Goal: Information Seeking & Learning: Learn about a topic

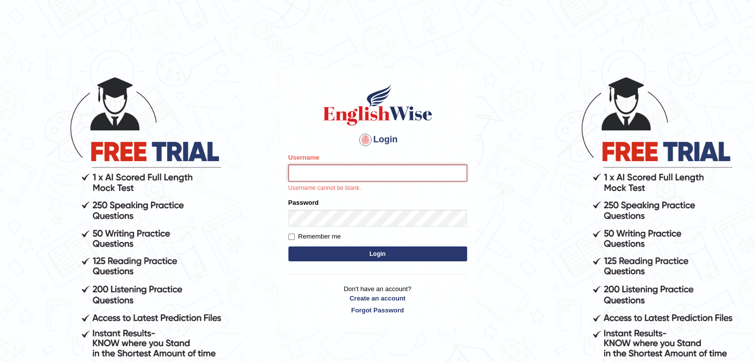
type input "Ripanjot_kaur"
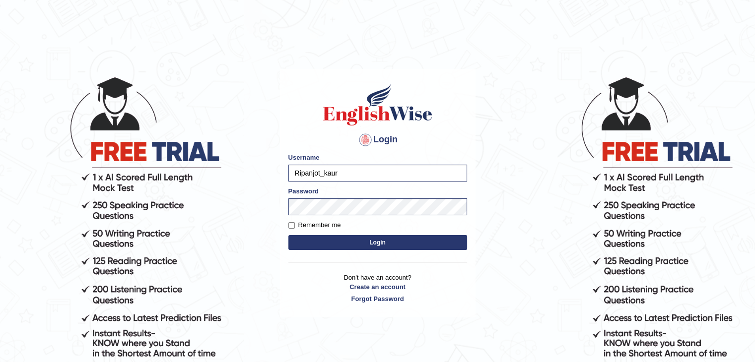
click at [385, 242] on button "Login" at bounding box center [377, 242] width 179 height 15
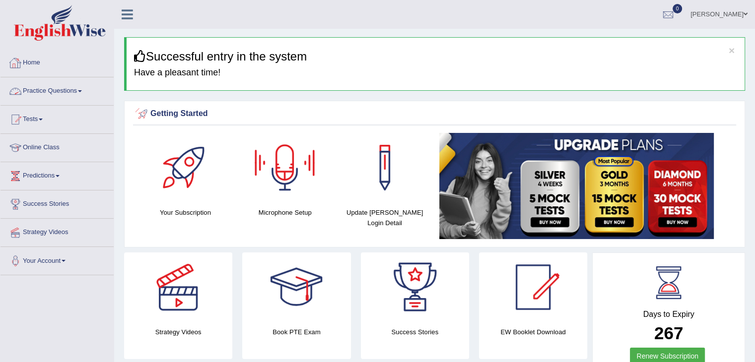
click at [73, 92] on link "Practice Questions" at bounding box center [56, 89] width 113 height 25
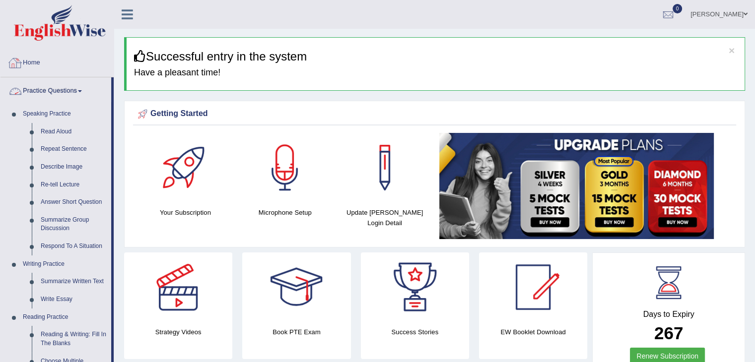
click at [24, 54] on link "Home" at bounding box center [56, 61] width 113 height 25
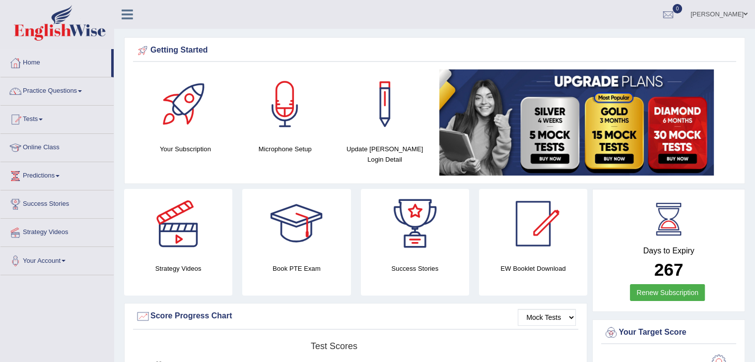
click at [24, 54] on link "Home" at bounding box center [55, 61] width 111 height 25
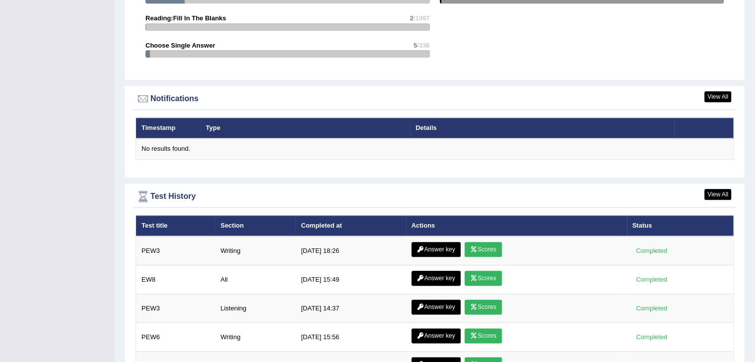
scroll to position [1131, 0]
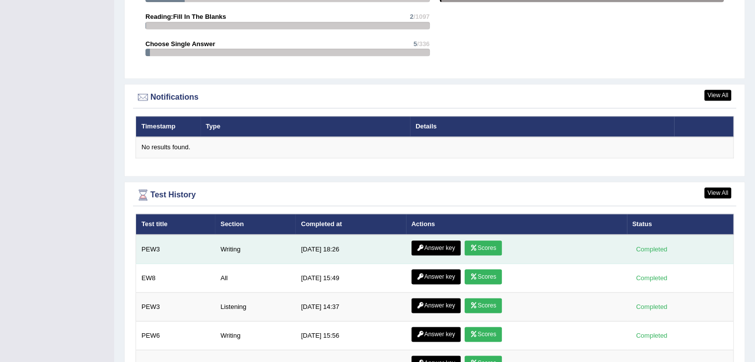
click at [413, 248] on link "Answer key" at bounding box center [435, 248] width 49 height 15
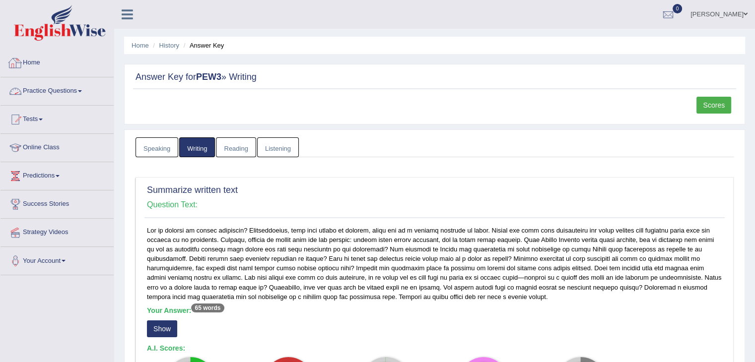
click at [23, 68] on link "Home" at bounding box center [56, 61] width 113 height 25
